Goal: Transaction & Acquisition: Purchase product/service

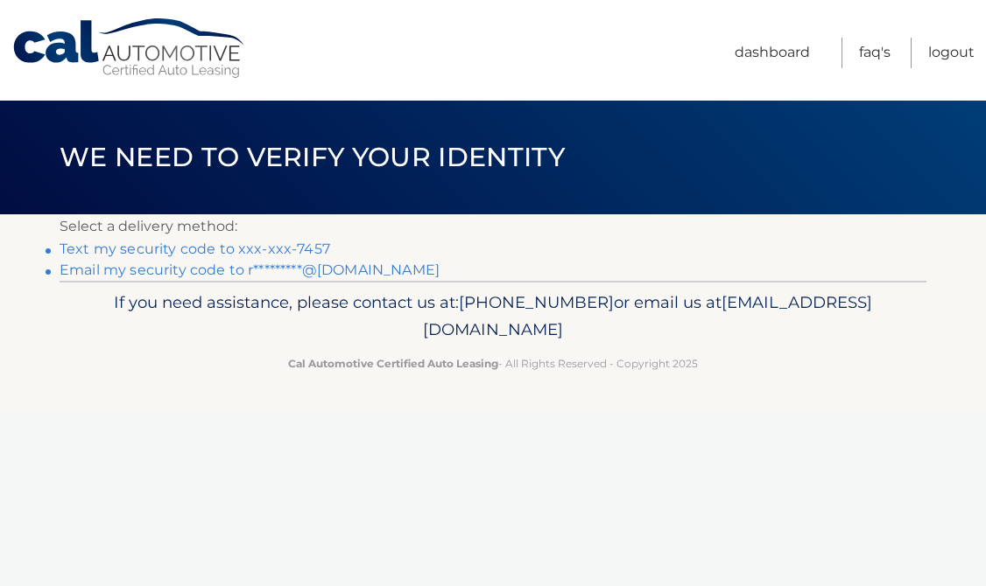
click at [263, 249] on link "Text my security code to xxx-xxx-7457" at bounding box center [195, 249] width 270 height 17
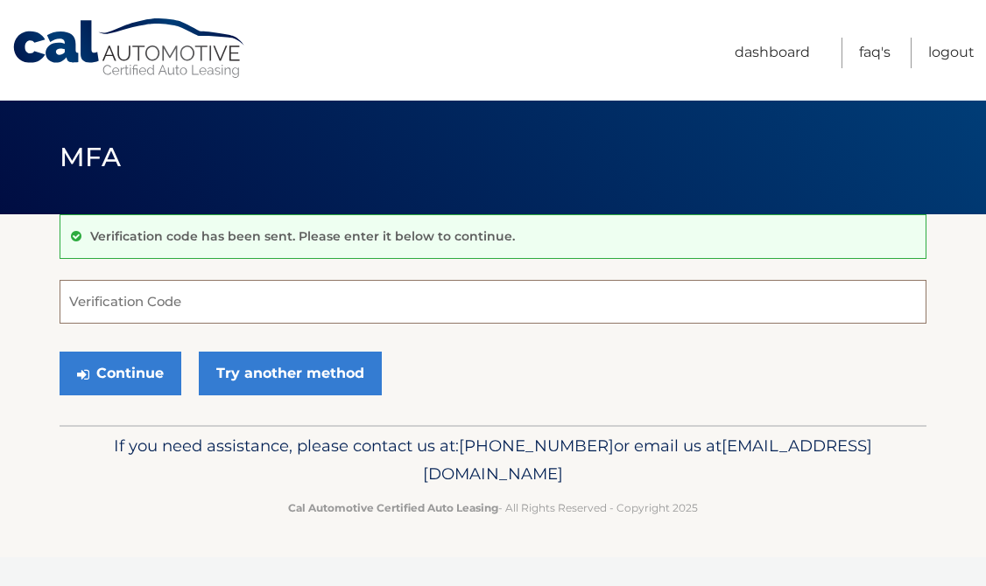
click at [246, 302] on input "Verification Code" at bounding box center [493, 302] width 867 height 44
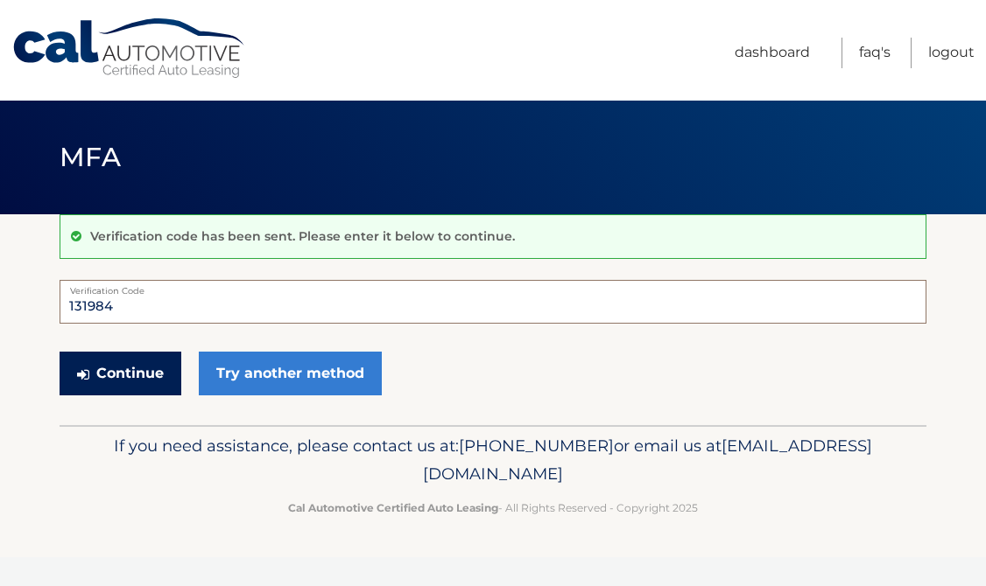
type input "131984"
click at [131, 376] on button "Continue" at bounding box center [121, 374] width 122 height 44
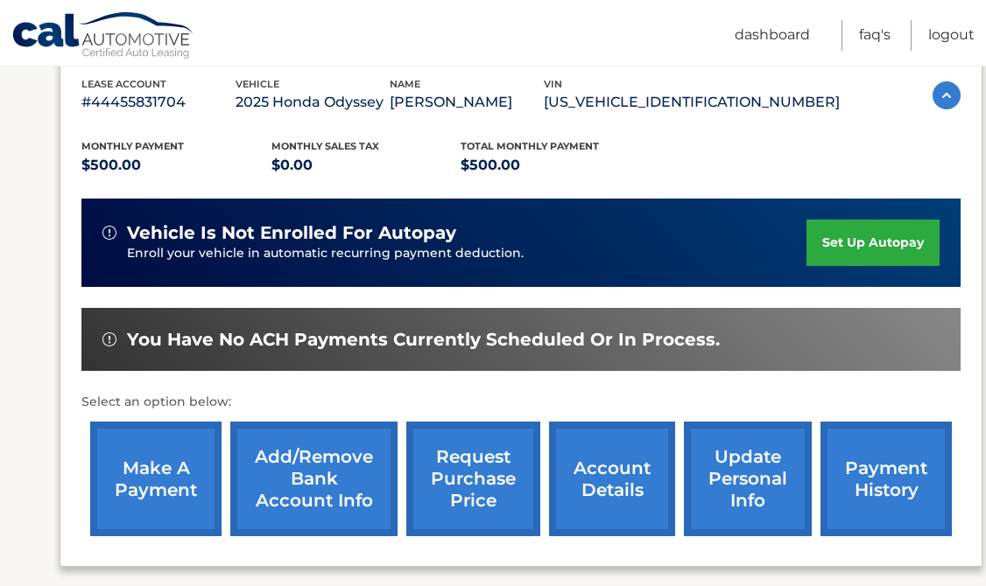
scroll to position [309, 0]
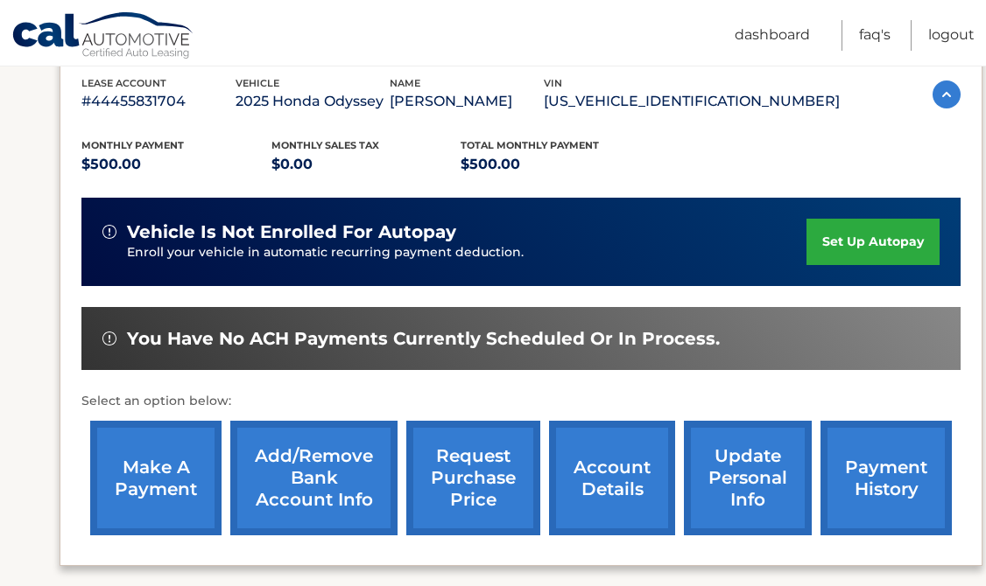
click at [193, 450] on link "make a payment" at bounding box center [155, 478] width 131 height 115
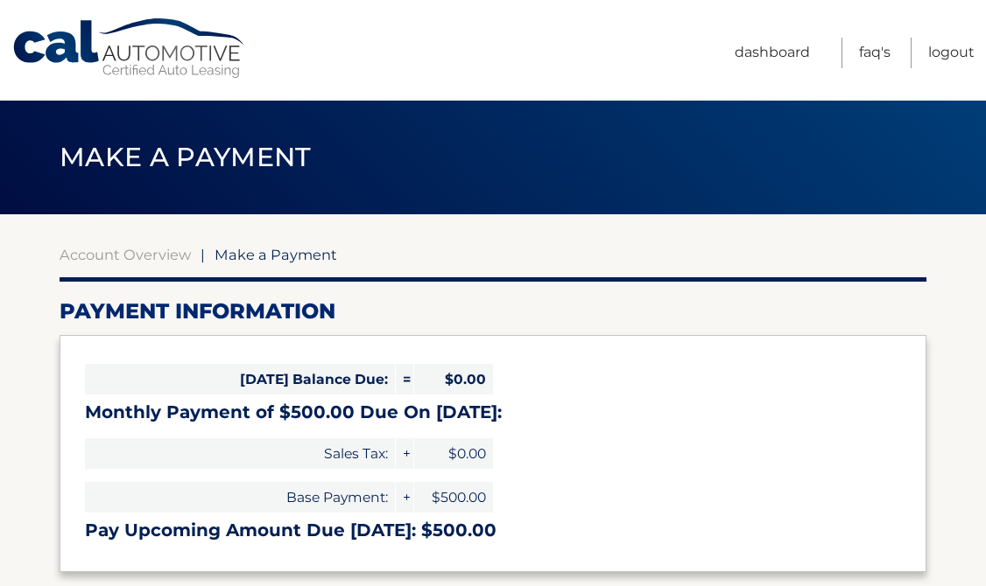
select select "MTFiNzUzODktZTM0NS00MjUwLWI0YzEtMDllMjNiZDZhZDcz"
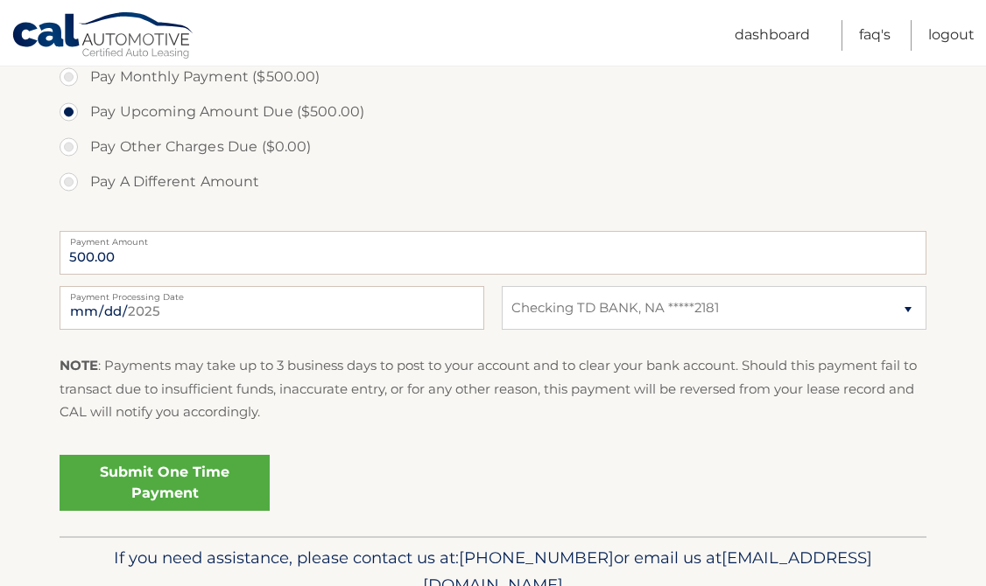
scroll to position [608, 0]
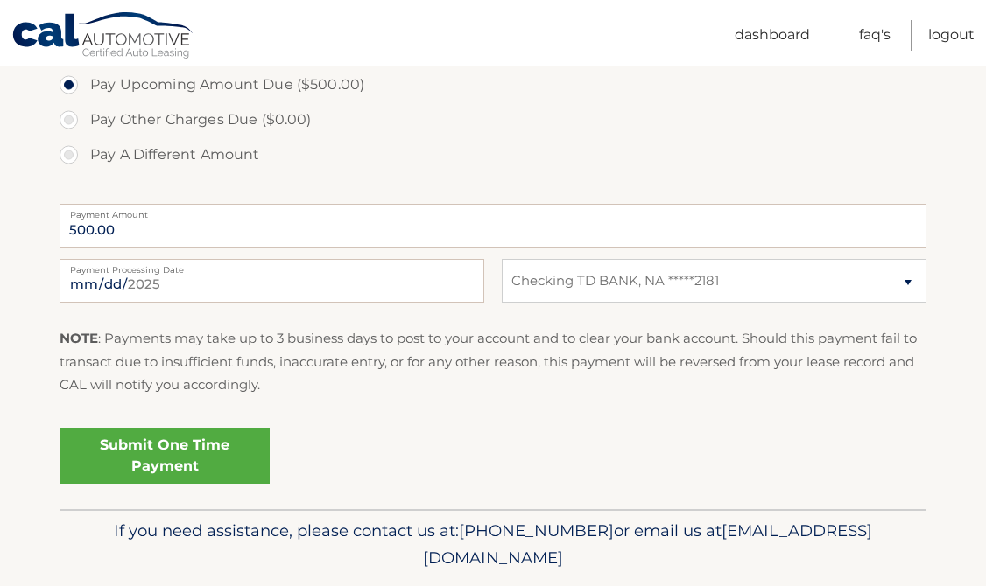
click at [141, 457] on link "Submit One Time Payment" at bounding box center [165, 456] width 210 height 56
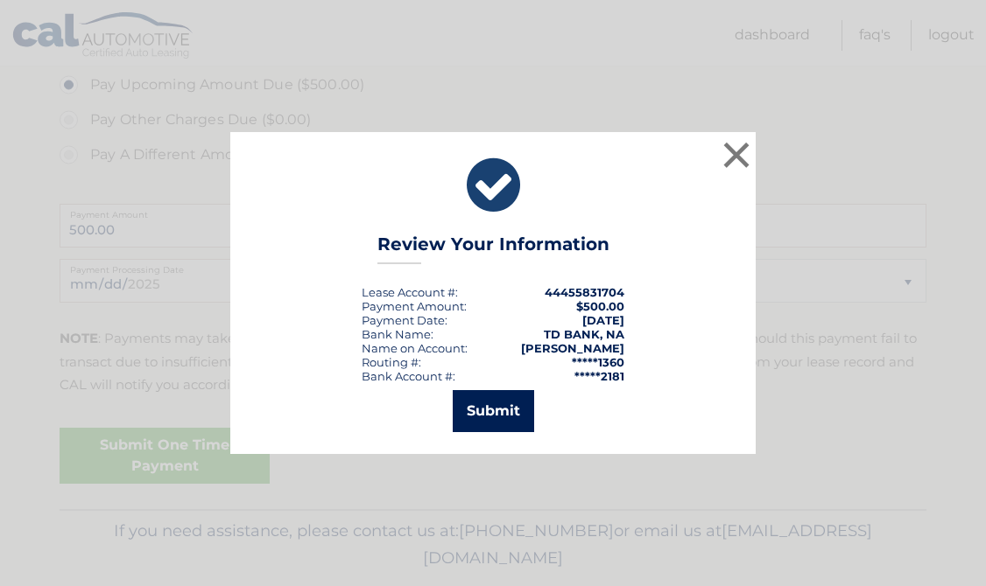
click at [519, 417] on button "Submit" at bounding box center [493, 411] width 81 height 42
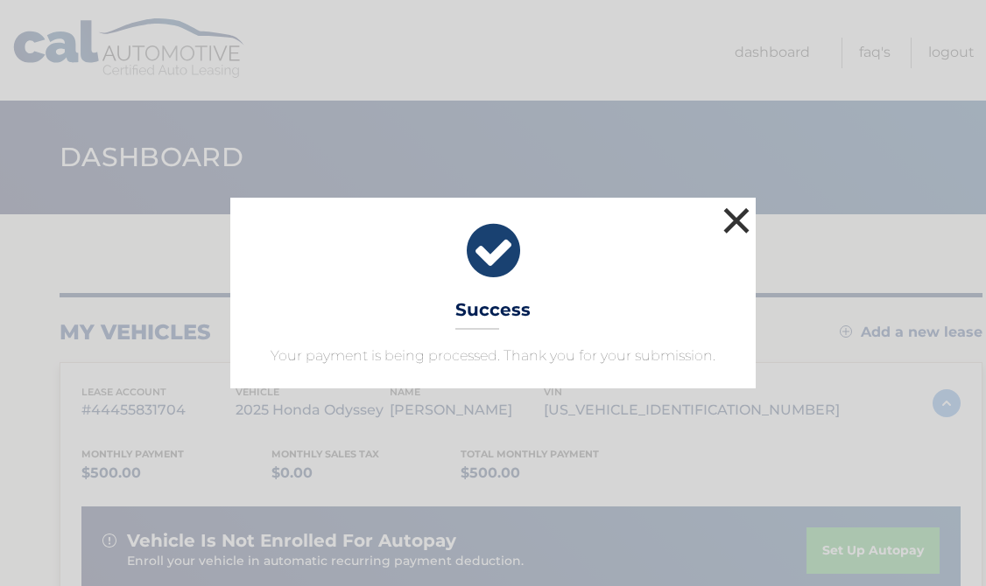
click at [731, 220] on button "×" at bounding box center [736, 220] width 35 height 35
